Goal: Transaction & Acquisition: Book appointment/travel/reservation

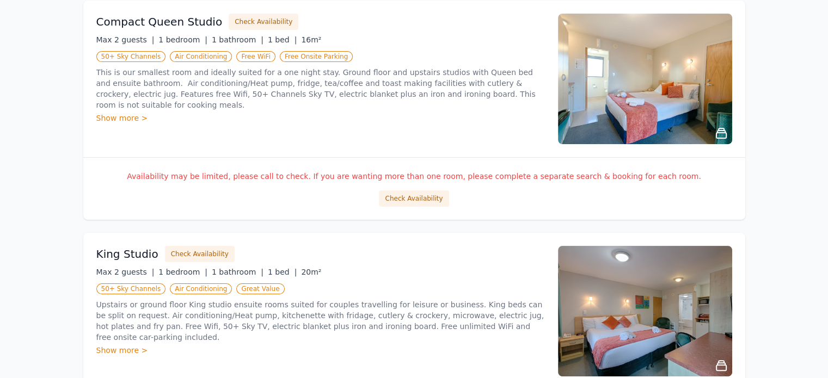
scroll to position [218, 0]
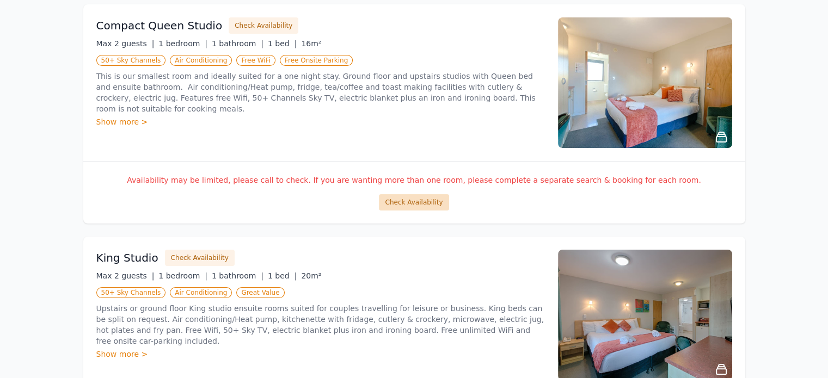
click at [409, 200] on button "Check Availability" at bounding box center [414, 202] width 70 height 16
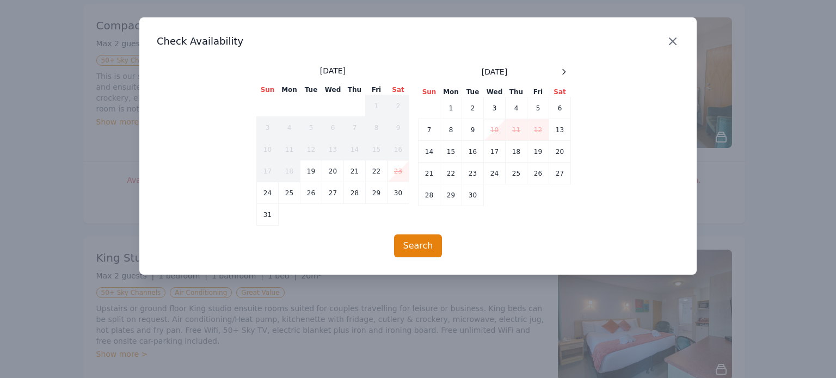
click at [673, 41] on icon "button" at bounding box center [673, 41] width 7 height 7
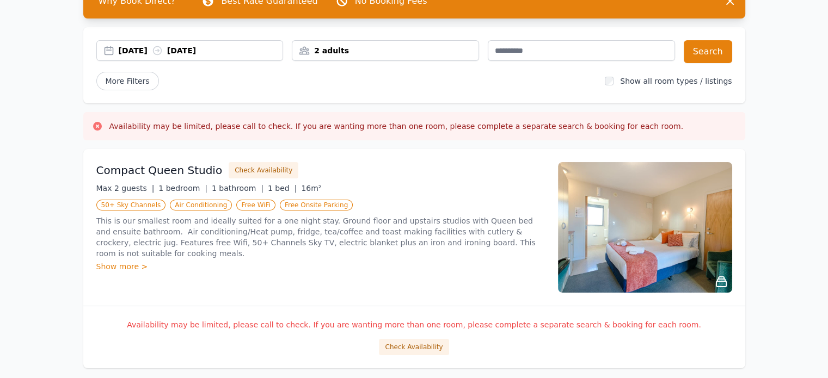
scroll to position [54, 0]
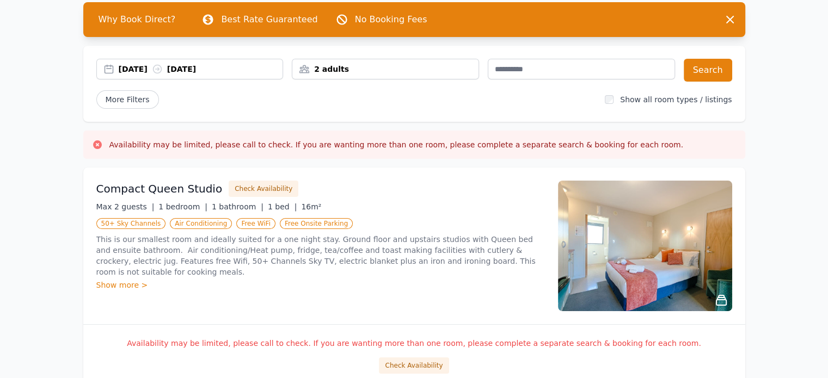
click at [140, 69] on div "[DATE] [DATE]" at bounding box center [201, 69] width 164 height 11
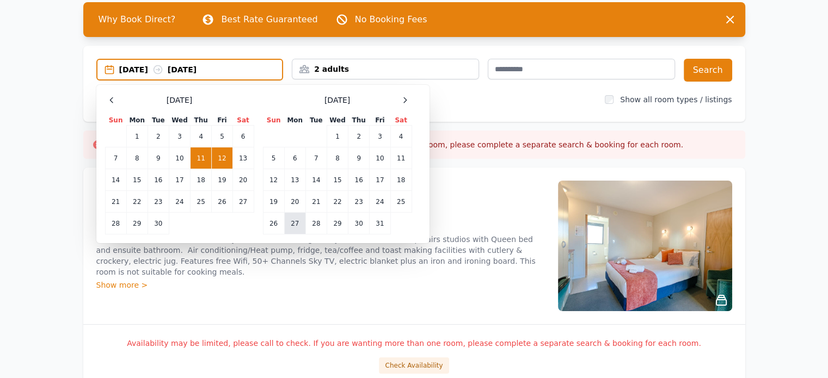
click at [295, 227] on td "27" at bounding box center [294, 224] width 21 height 22
click at [314, 223] on td "28" at bounding box center [315, 224] width 21 height 22
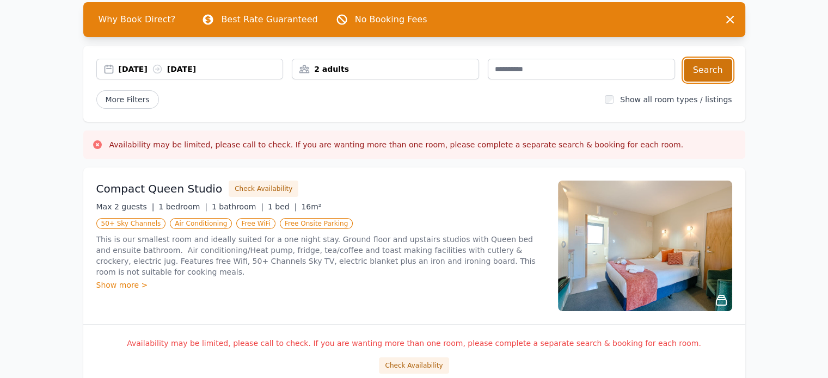
click at [719, 72] on button "Search" at bounding box center [708, 70] width 48 height 23
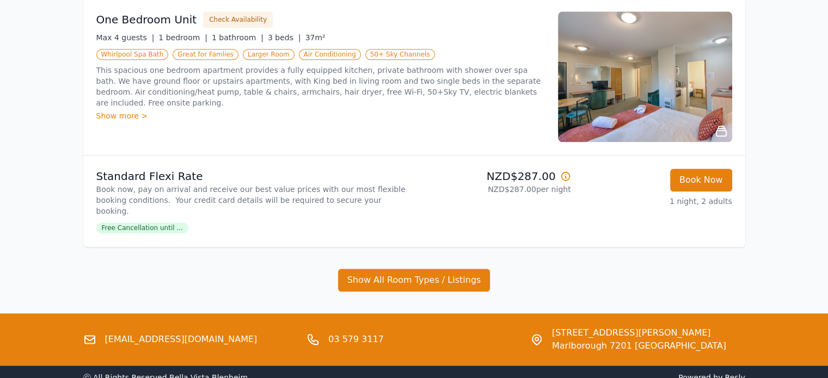
scroll to position [1242, 0]
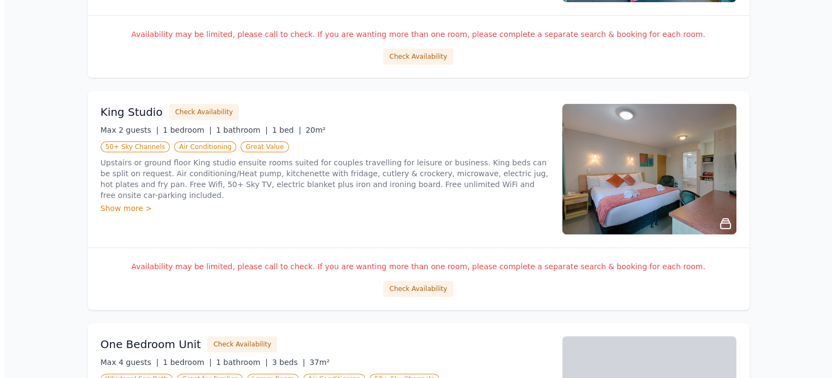
scroll to position [393, 0]
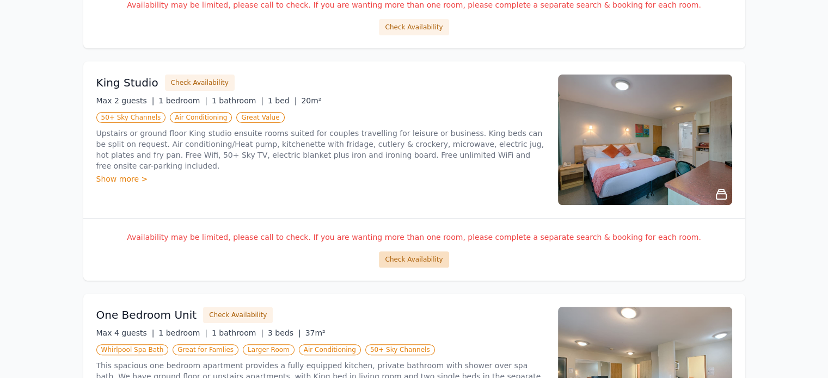
click at [410, 259] on button "Check Availability" at bounding box center [414, 260] width 70 height 16
